Goal: Task Accomplishment & Management: Manage account settings

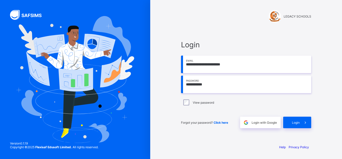
click at [204, 84] on input "**********" at bounding box center [246, 85] width 130 height 18
type input "**********"
click at [293, 120] on div "Login" at bounding box center [297, 123] width 28 height 12
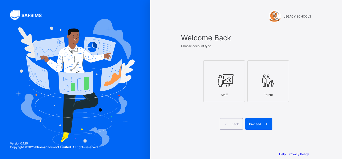
click at [221, 78] on icon at bounding box center [224, 80] width 18 height 15
click at [262, 124] on span at bounding box center [267, 124] width 12 height 12
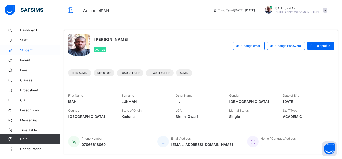
click at [26, 50] on span "Student" at bounding box center [40, 50] width 40 height 4
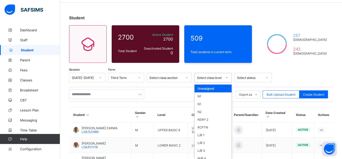
click at [220, 82] on div "option Unassigned focused, 1 of 55. 55 results available. Use Up and Down to ch…" at bounding box center [213, 78] width 38 height 10
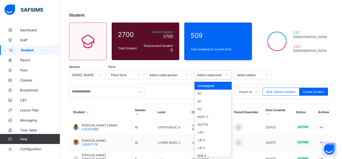
scroll to position [20, 0]
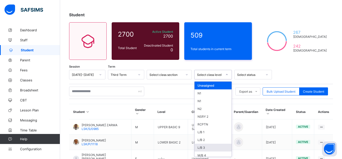
click at [201, 147] on div "L/B 3" at bounding box center [212, 148] width 37 height 8
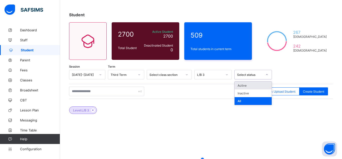
click at [265, 76] on div at bounding box center [266, 75] width 9 height 8
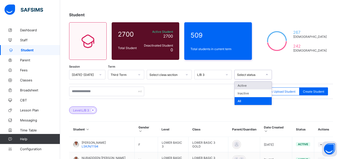
click at [246, 86] on div "Active" at bounding box center [252, 86] width 37 height 8
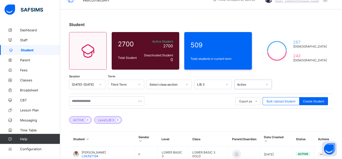
scroll to position [0, 0]
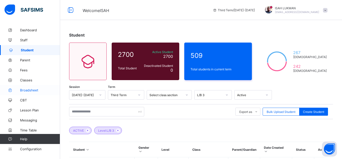
click at [27, 90] on span "Broadsheet" at bounding box center [40, 90] width 40 height 4
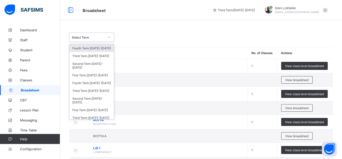
click at [106, 40] on div at bounding box center [109, 37] width 9 height 8
click at [86, 58] on div "Third Term [DATE]-[DATE]" at bounding box center [91, 56] width 45 height 8
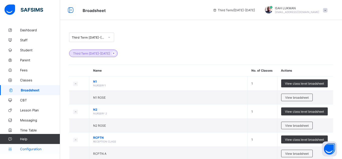
click at [33, 149] on span "Configuration" at bounding box center [40, 149] width 40 height 4
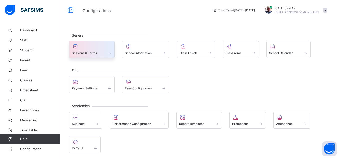
click at [90, 54] on span "Sessions & Terms" at bounding box center [84, 53] width 25 height 4
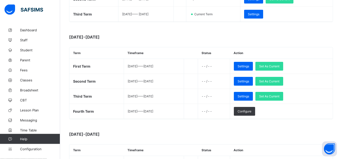
scroll to position [179, 0]
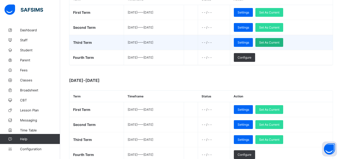
click at [272, 41] on span "Set As Current" at bounding box center [269, 43] width 20 height 4
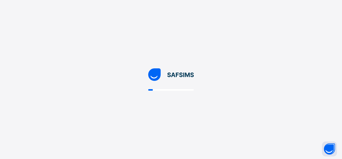
scroll to position [0, 0]
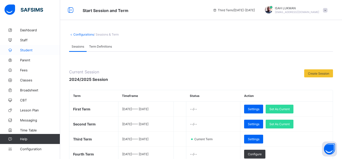
click at [28, 53] on link "Student" at bounding box center [30, 50] width 60 height 10
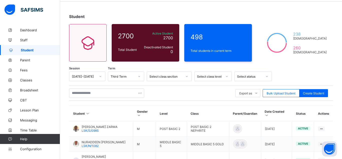
click at [227, 81] on div "Select class level" at bounding box center [213, 77] width 38 height 10
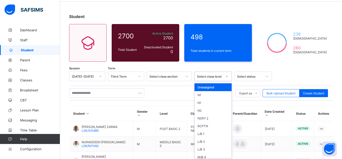
scroll to position [20, 0]
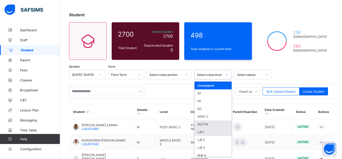
drag, startPoint x: 200, startPoint y: 127, endPoint x: 203, endPoint y: 129, distance: 3.8
click at [202, 129] on div "Unassigned N1 N1 N2 NSRY 2 RCPTN L/B 1 L/B 2 L/B 3 M/B 4 M/B 5 M/B 6 U/B7 U/B7 …" at bounding box center [212, 119] width 37 height 75
click at [204, 130] on div "L/B 1" at bounding box center [212, 132] width 37 height 8
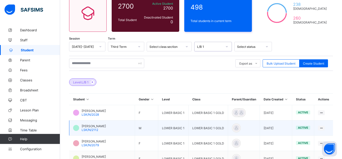
scroll to position [46, 0]
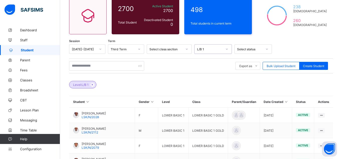
click at [227, 51] on icon at bounding box center [226, 49] width 3 height 5
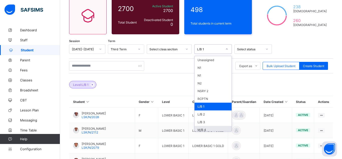
click at [207, 127] on div "M/B 4" at bounding box center [212, 130] width 37 height 8
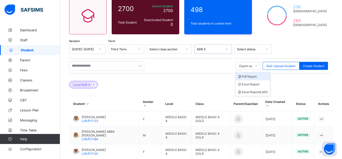
click at [250, 78] on li "Pdf Report" at bounding box center [252, 77] width 34 height 8
